Goal: Task Accomplishment & Management: Complete application form

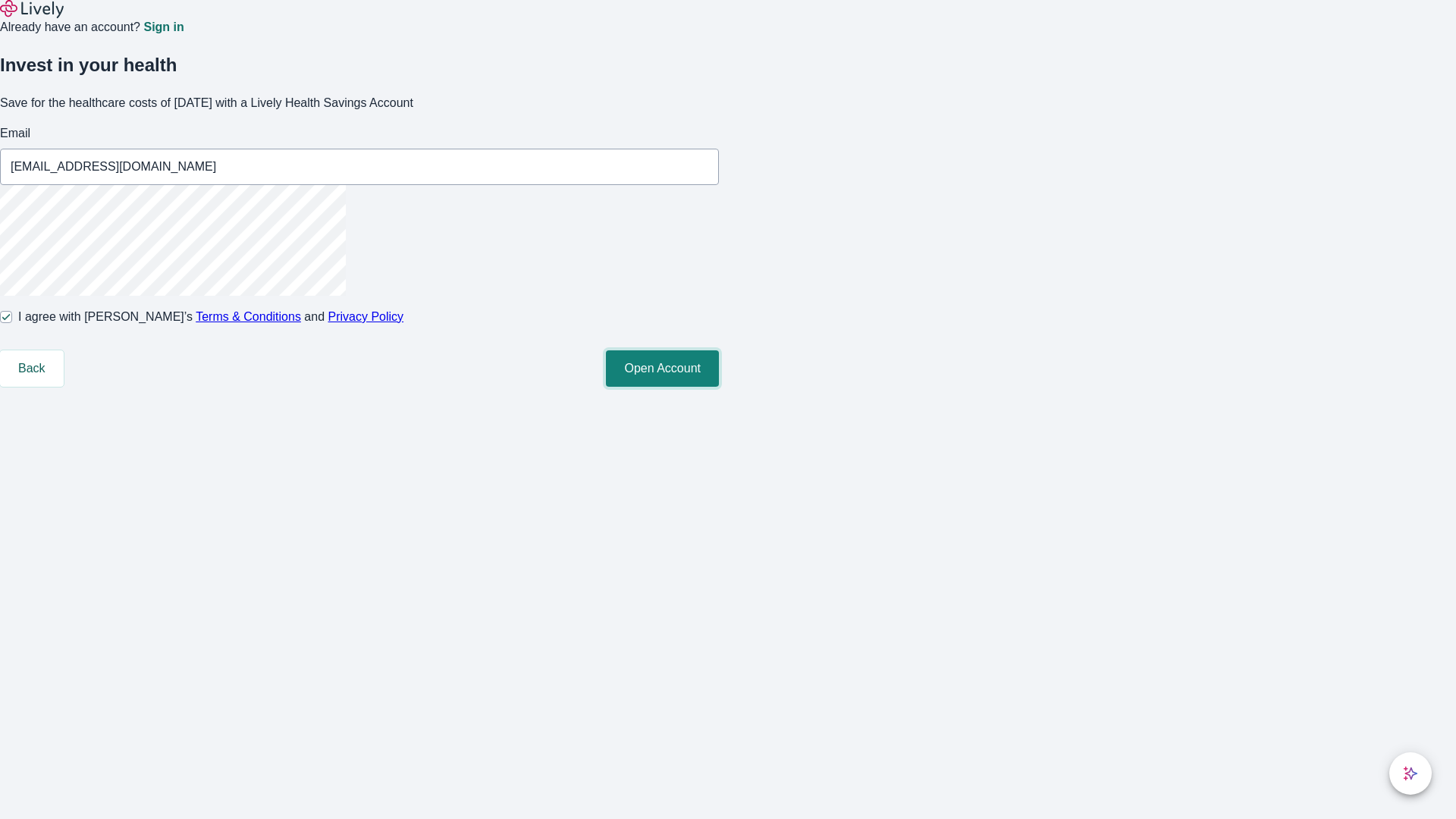
click at [718, 387] on button "Open Account" at bounding box center [662, 368] width 113 height 36
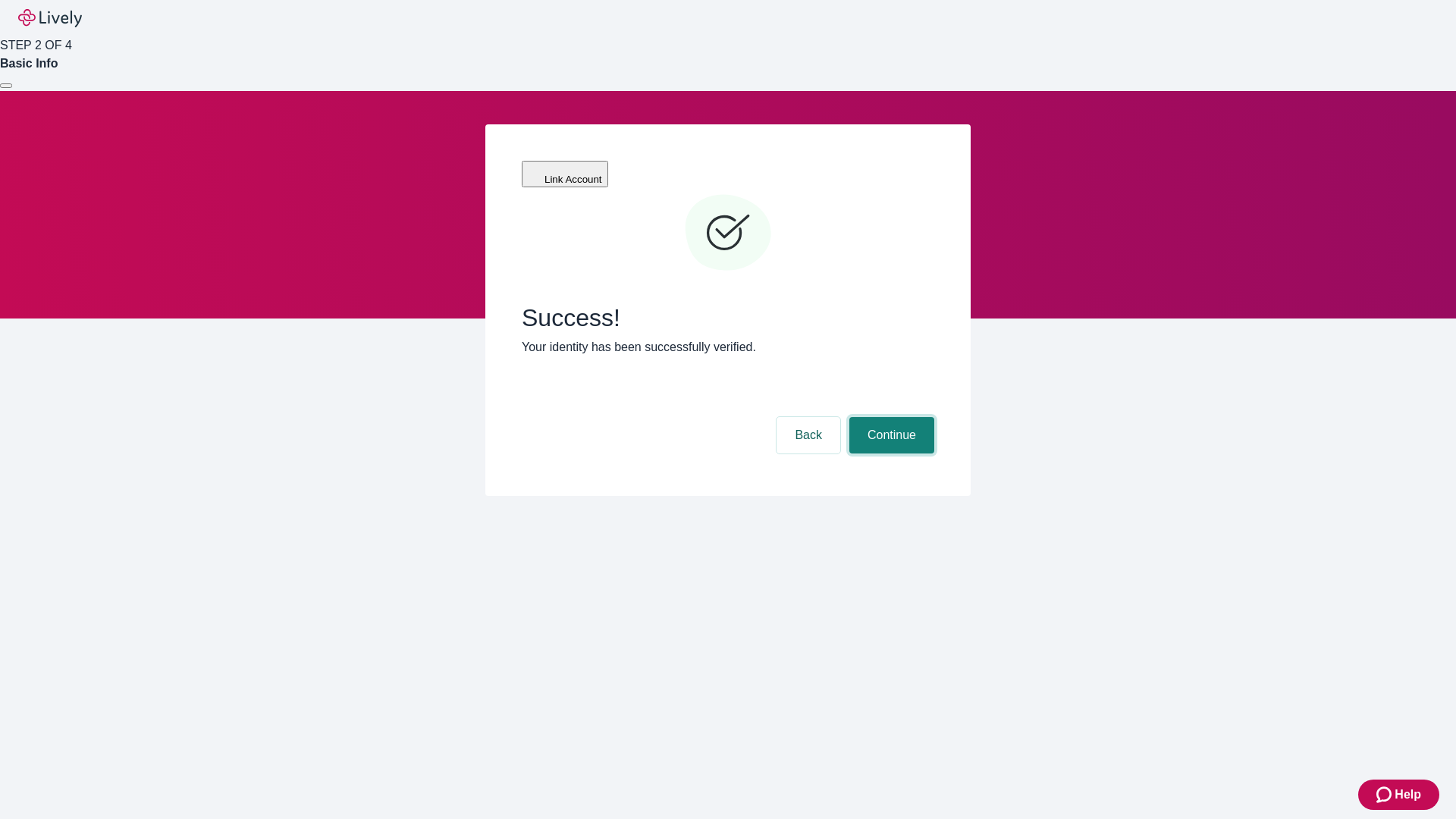
click at [889, 417] on button "Continue" at bounding box center [892, 435] width 85 height 36
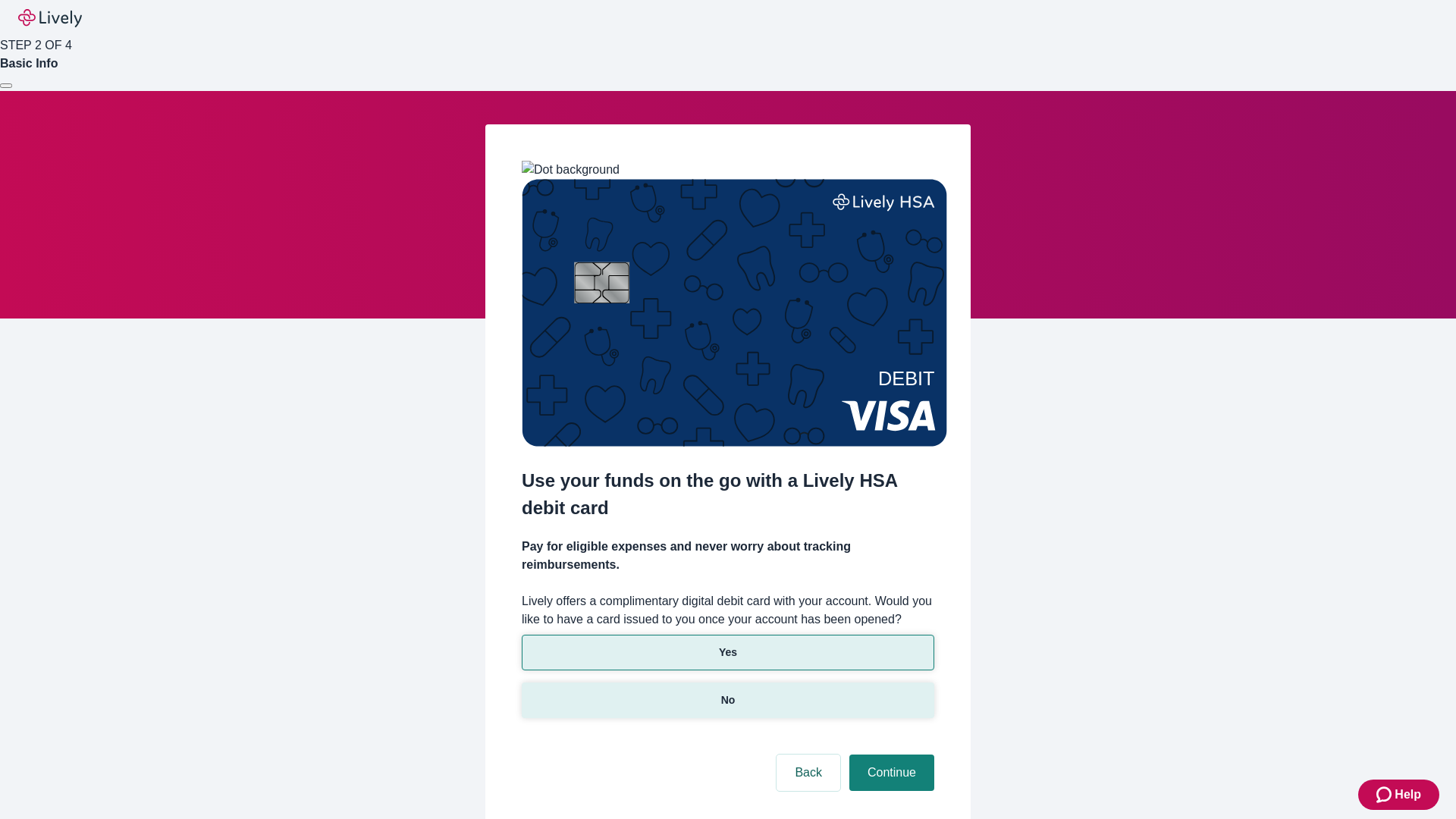
click at [727, 692] on p "No" at bounding box center [728, 700] width 14 height 16
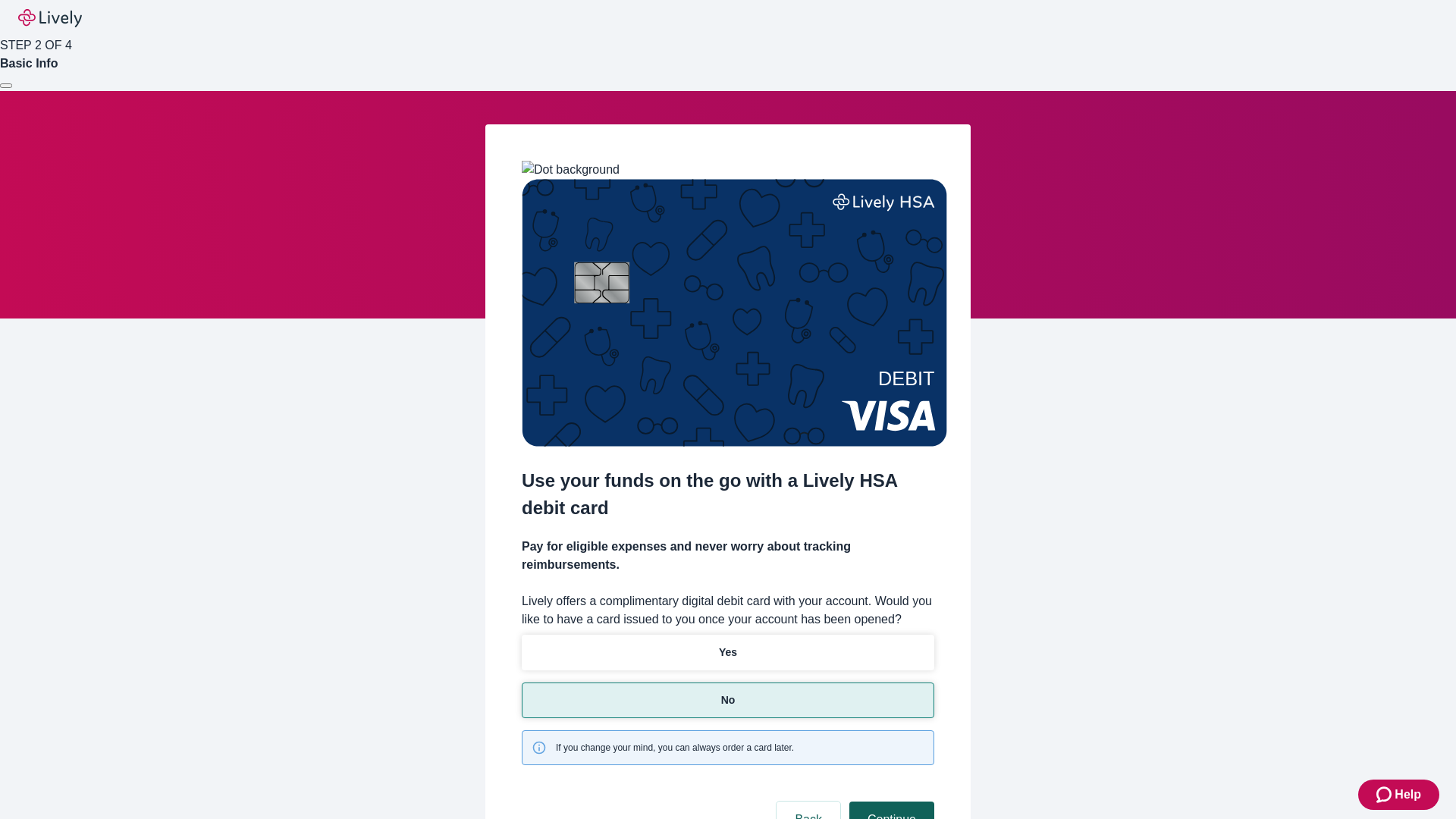
click at [889, 801] on button "Continue" at bounding box center [892, 819] width 85 height 36
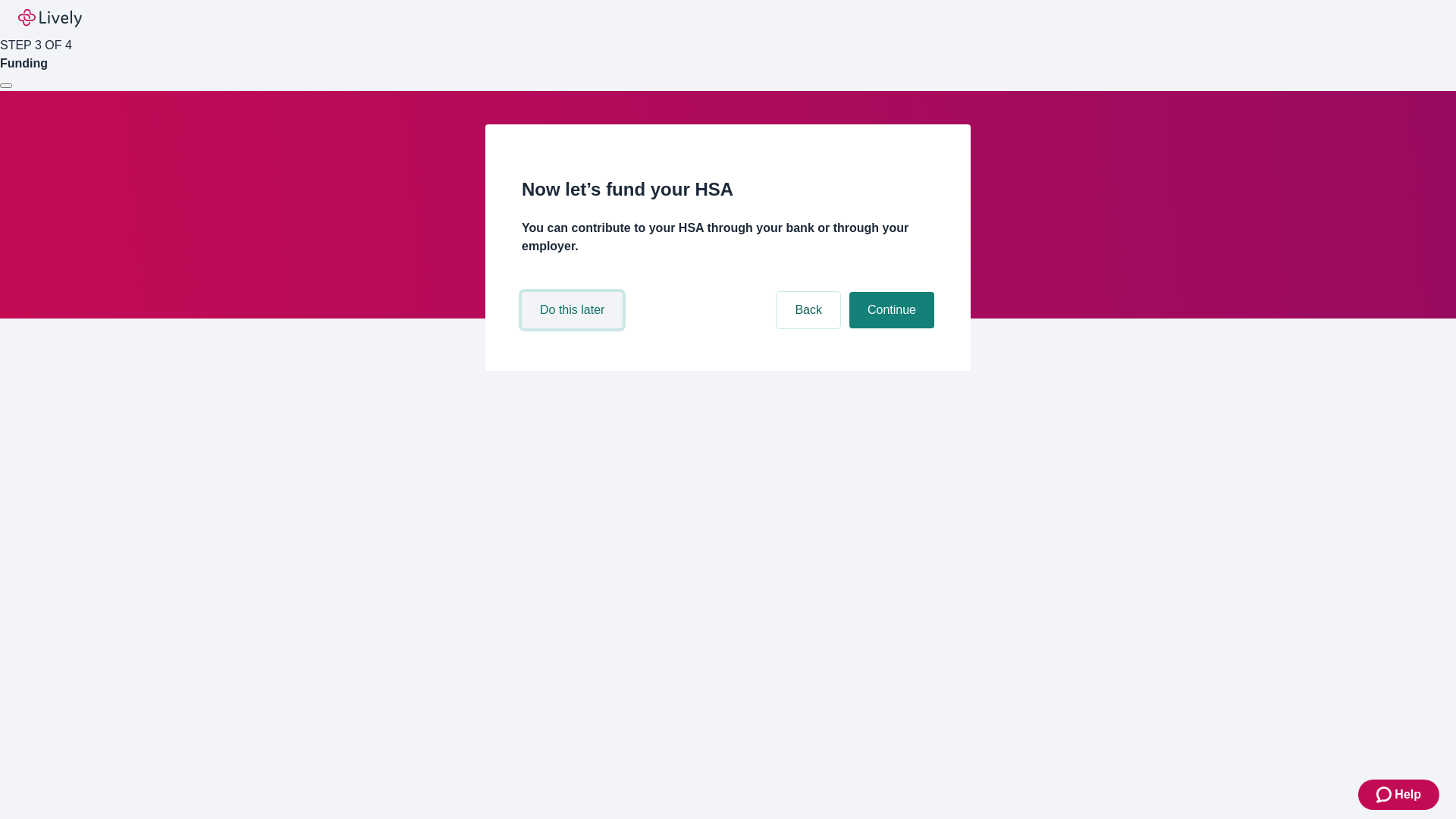
click at [574, 328] on button "Do this later" at bounding box center [571, 310] width 101 height 36
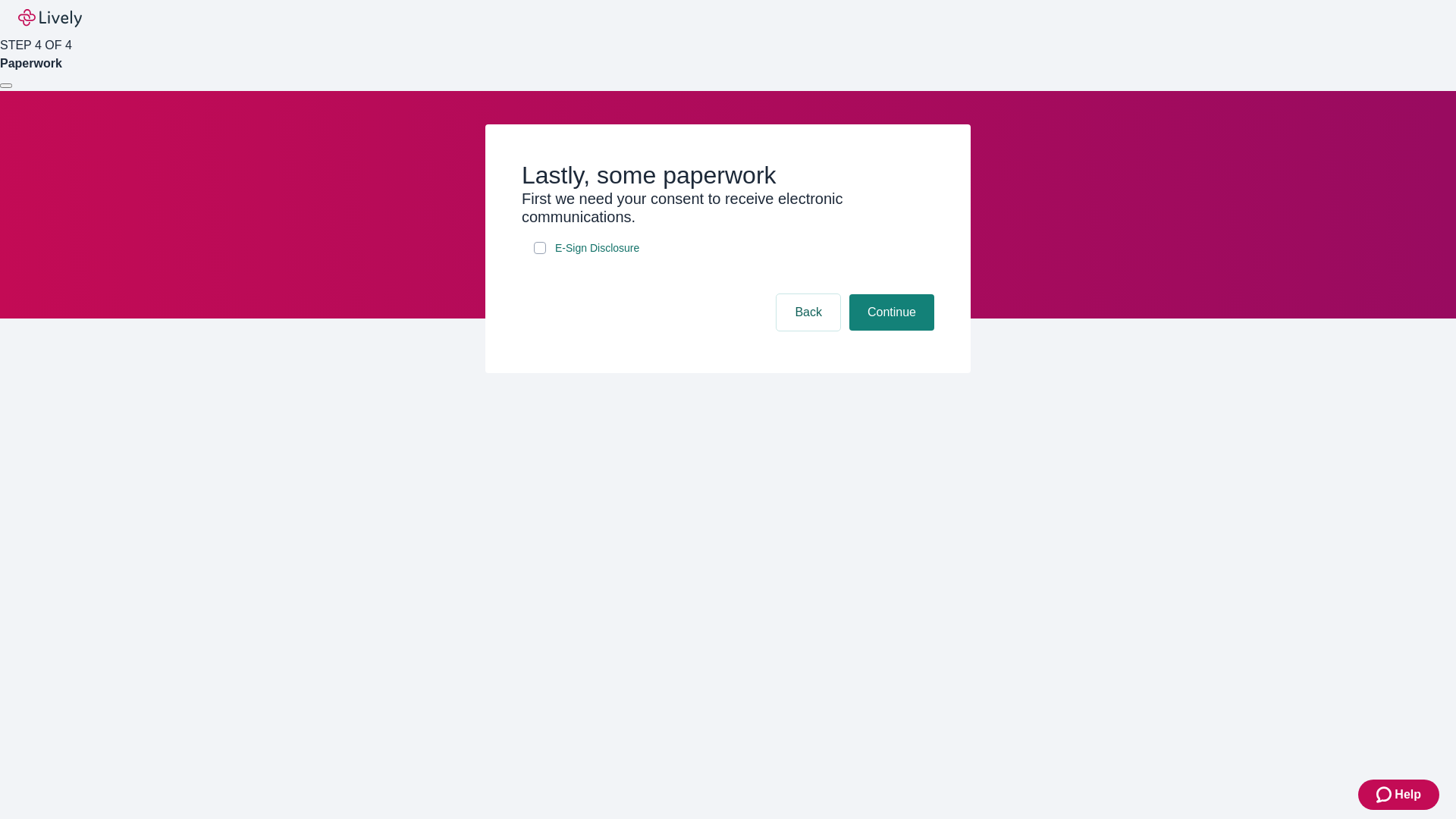
click at [540, 254] on input "E-Sign Disclosure" at bounding box center [540, 248] width 12 height 12
checkbox input "true"
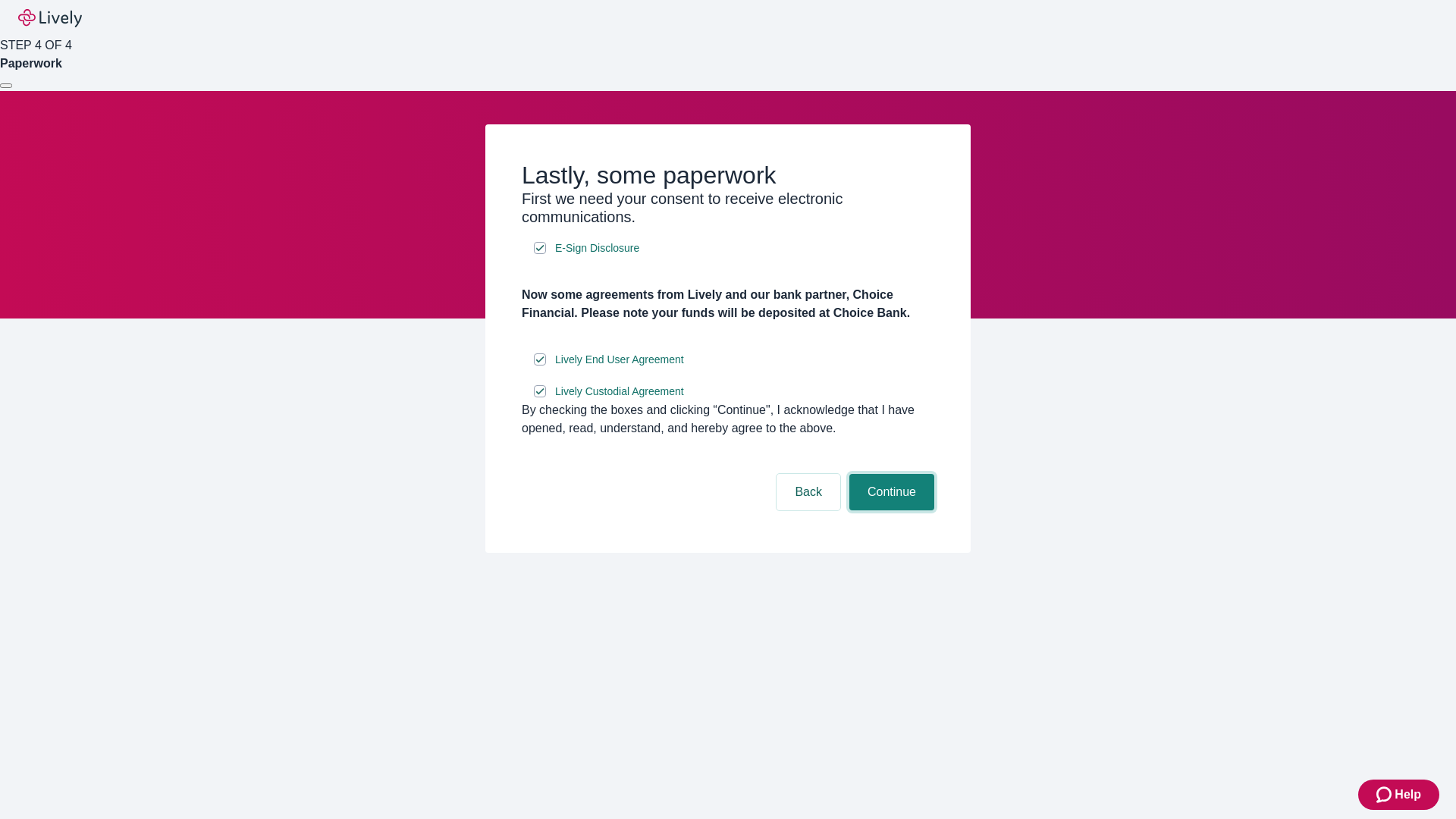
click at [889, 510] on button "Continue" at bounding box center [892, 492] width 85 height 36
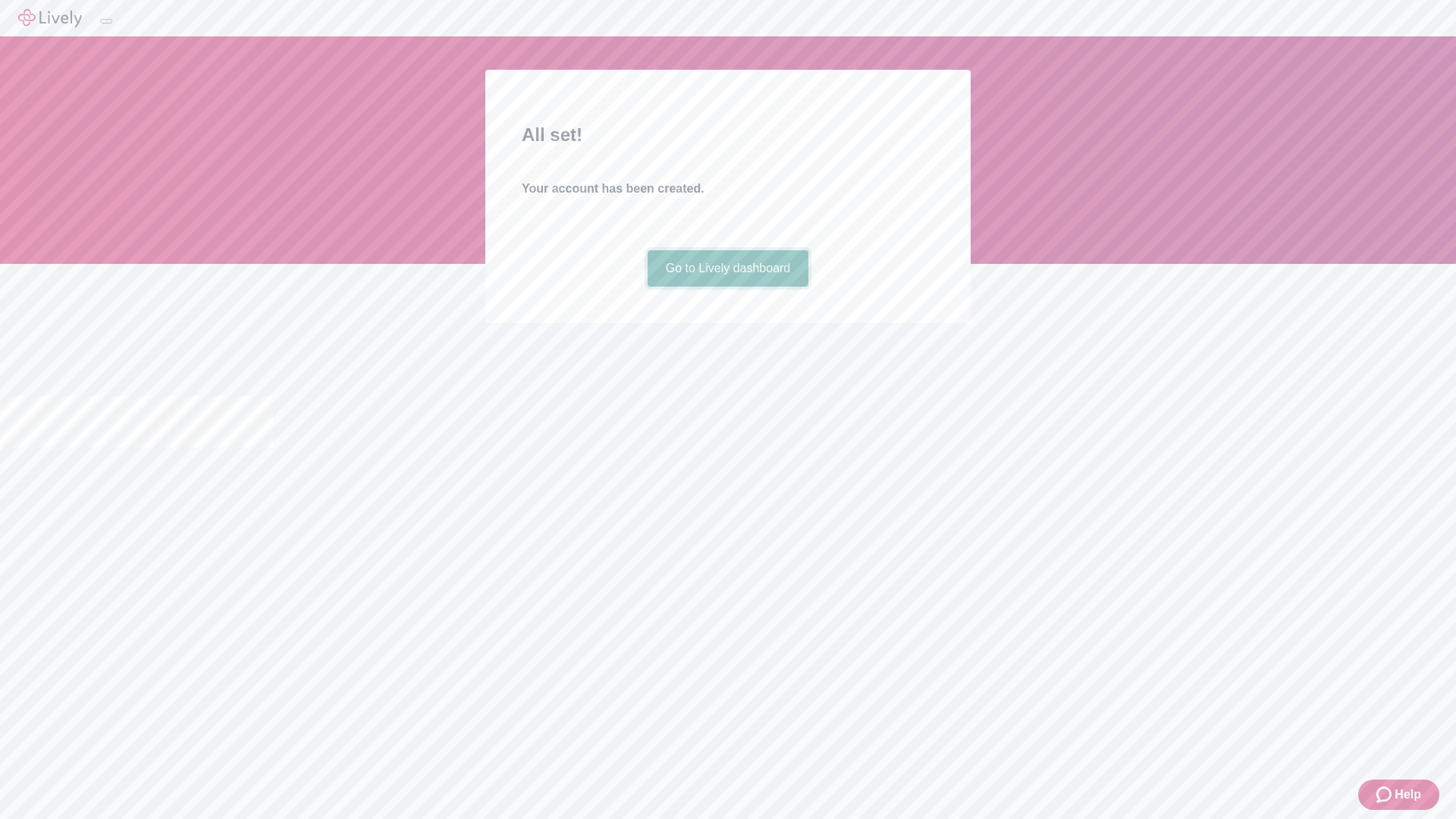
click at [727, 287] on link "Go to Lively dashboard" at bounding box center [728, 268] width 162 height 36
